Goal: Find specific page/section: Find specific page/section

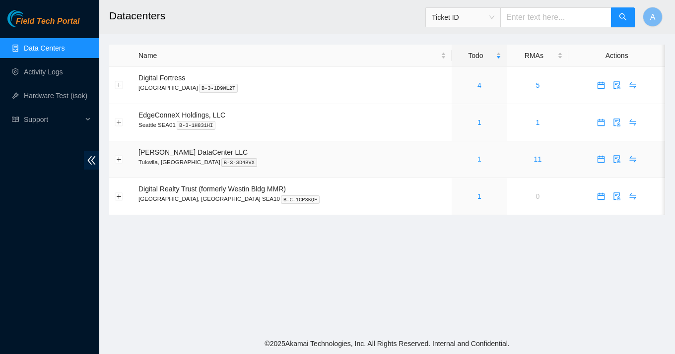
click at [478, 160] on link "1" at bounding box center [480, 159] width 4 height 8
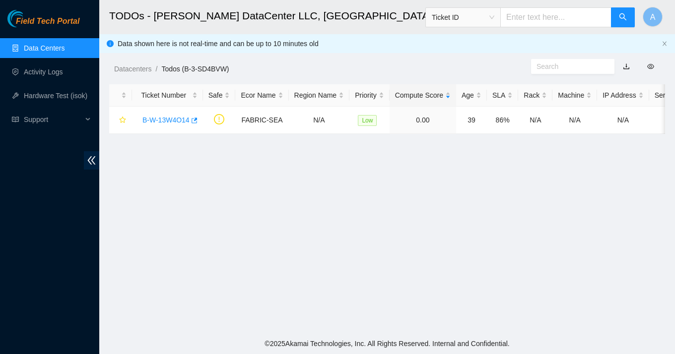
click at [468, 247] on main "TODOs - Sabey DataCenter LLC, Tukwila, WA Ticket ID A Data shown here is not re…" at bounding box center [387, 167] width 576 height 334
